Goal: Task Accomplishment & Management: Use online tool/utility

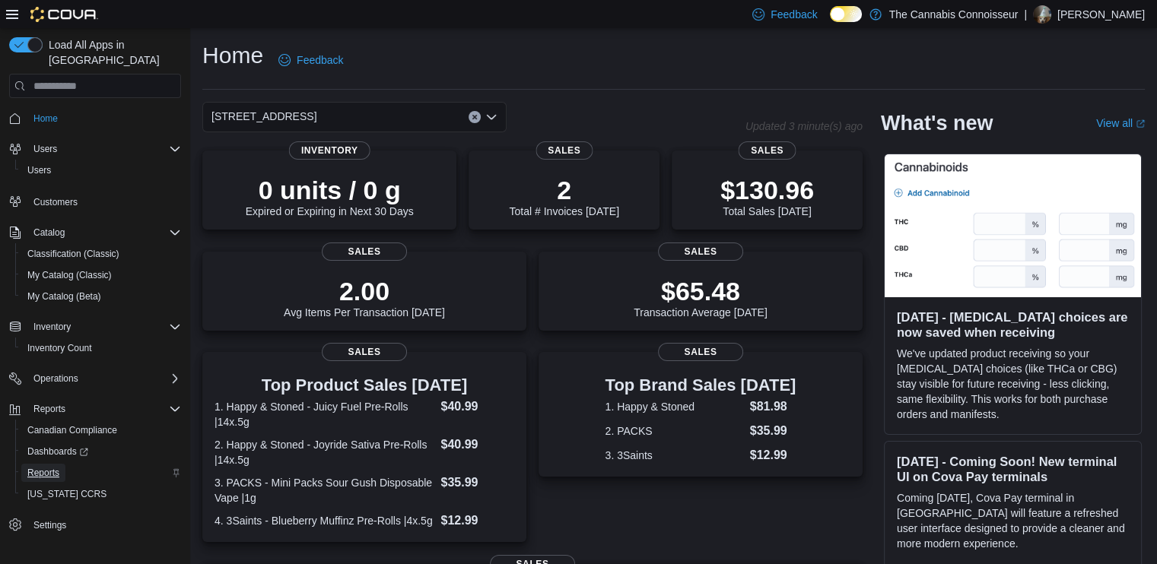
click at [56, 467] on span "Reports" at bounding box center [43, 473] width 32 height 12
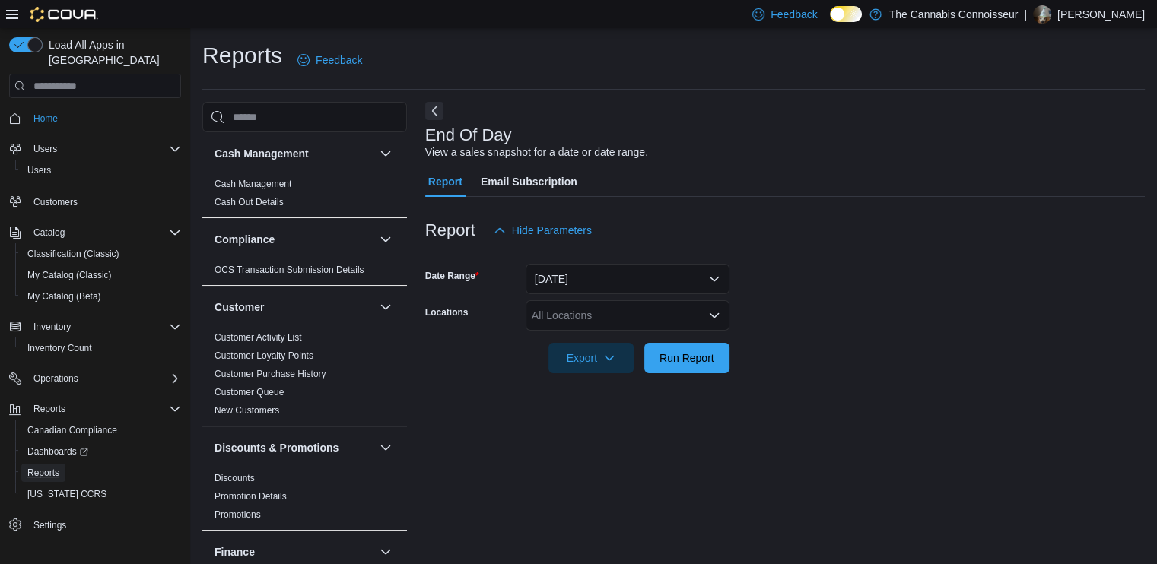
scroll to position [3, 0]
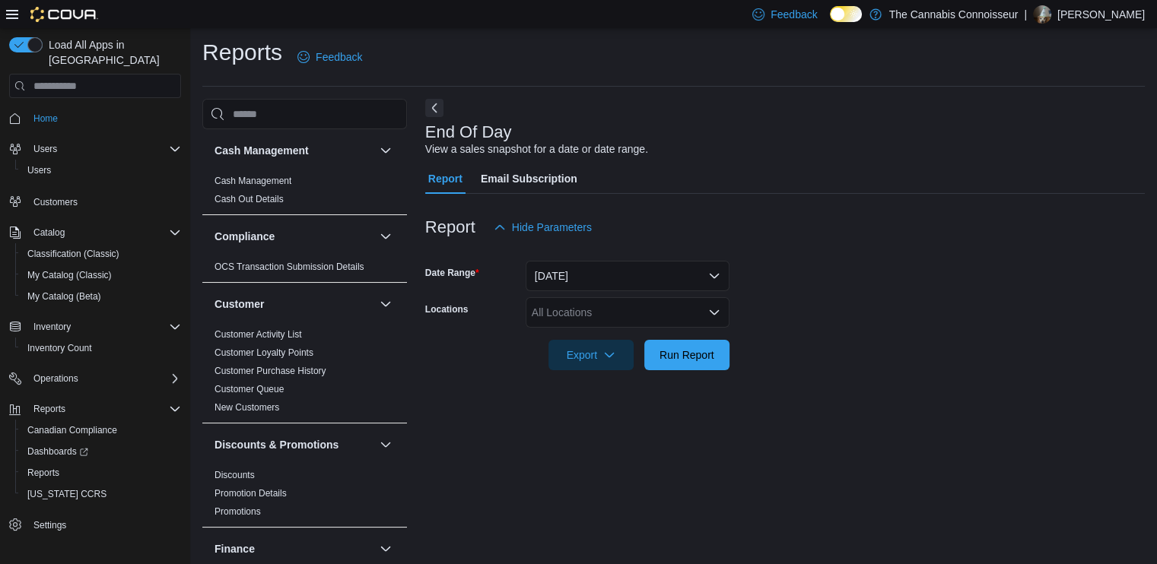
click at [555, 309] on div "All Locations" at bounding box center [628, 312] width 204 height 30
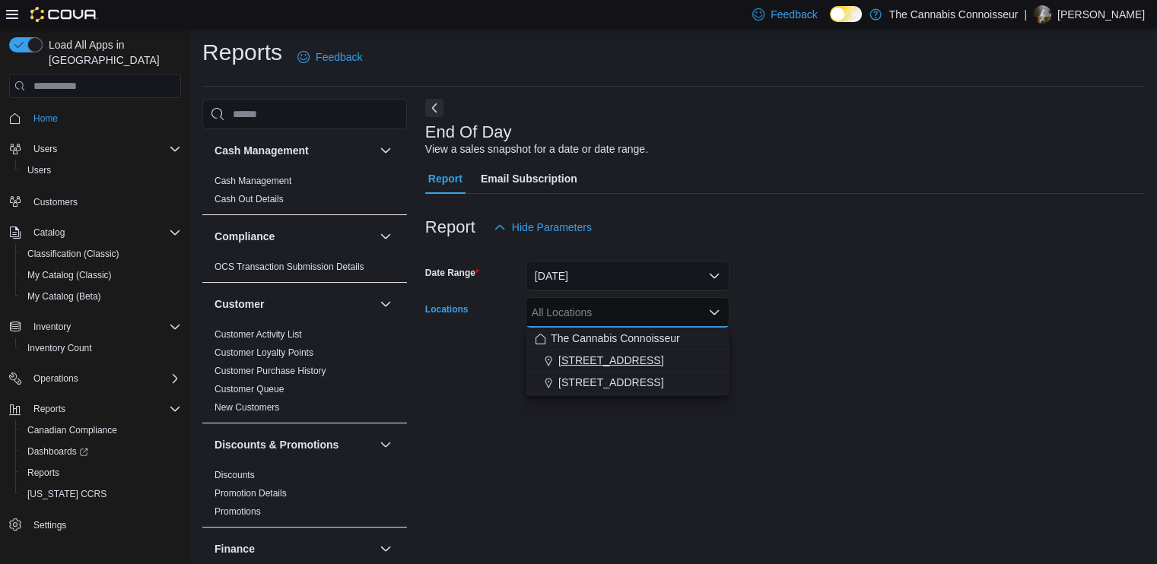
click at [558, 354] on span "[STREET_ADDRESS]" at bounding box center [610, 360] width 105 height 15
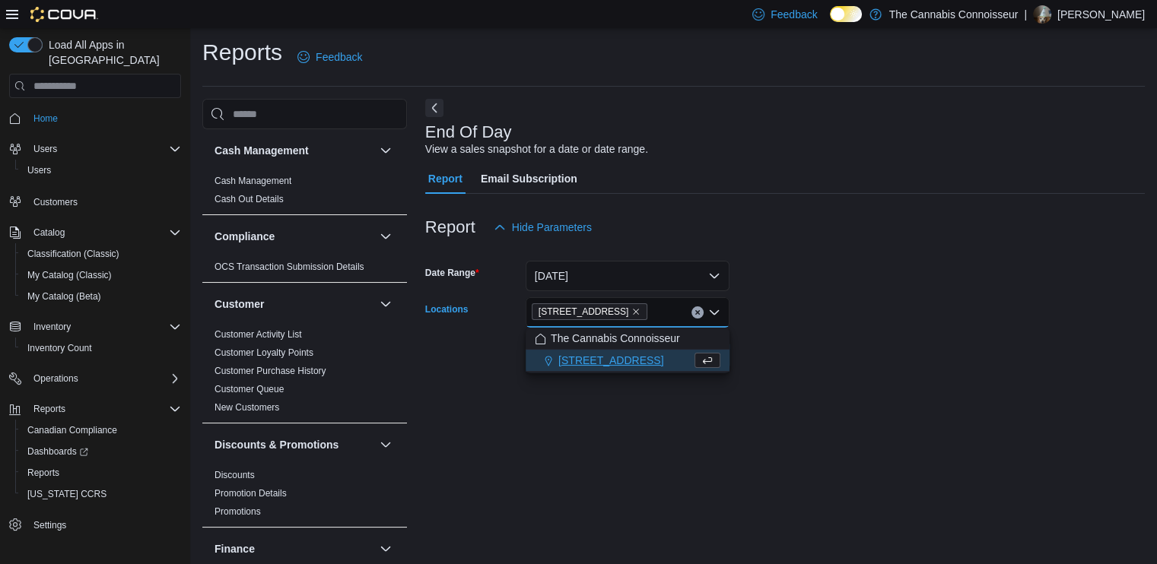
click at [819, 344] on form "Date Range [DATE] Locations 2-1874 [GEOGRAPHIC_DATA] Combo box. Selected. [STRE…" at bounding box center [785, 307] width 720 height 128
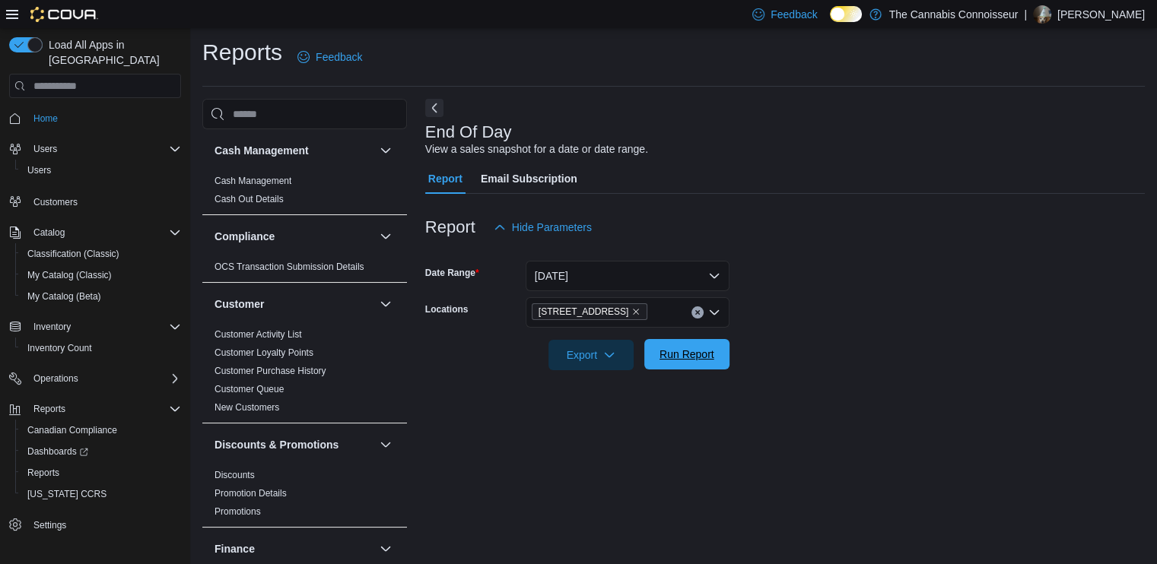
click at [663, 349] on span "Run Report" at bounding box center [687, 354] width 55 height 15
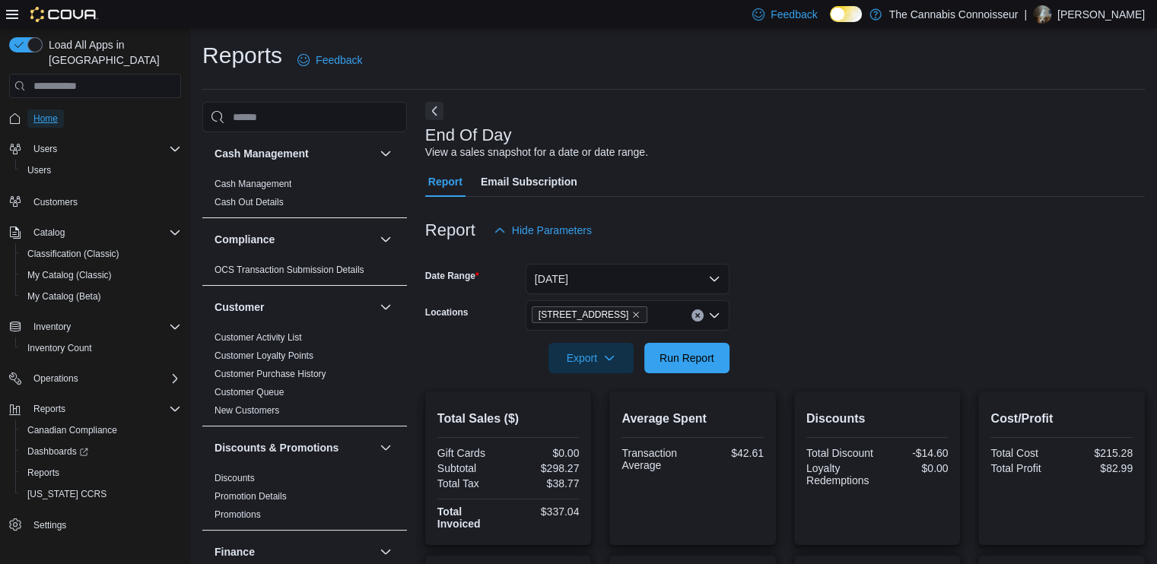
click at [49, 113] on span "Home" at bounding box center [45, 119] width 24 height 12
